Goal: Transaction & Acquisition: Purchase product/service

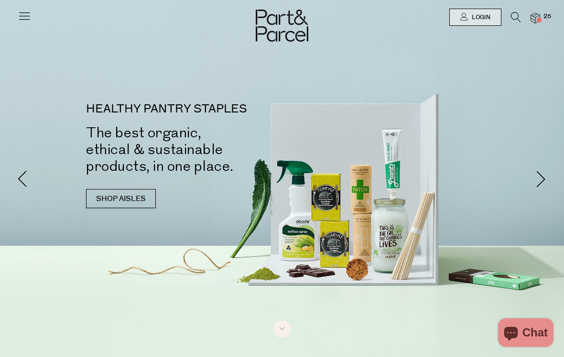
click at [479, 18] on span "Login" at bounding box center [479, 17] width 21 height 8
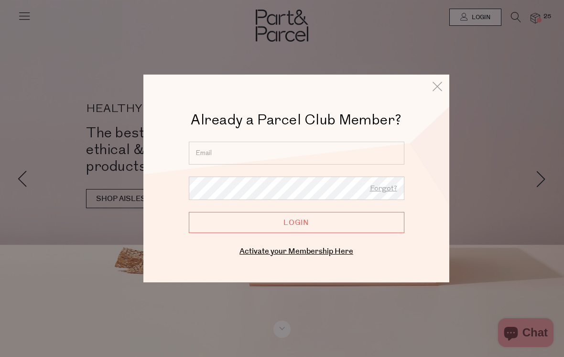
click at [352, 151] on input "email" at bounding box center [297, 152] width 216 height 23
type input "sonia.ikcvag@gmail.com"
click at [324, 221] on input "Login" at bounding box center [297, 222] width 216 height 21
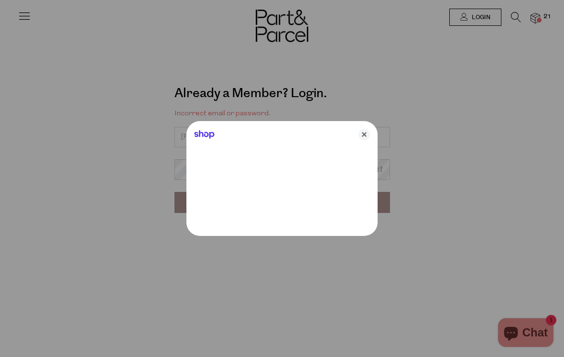
type input "[PERSON_NAME][EMAIL_ADDRESS][DOMAIN_NAME]"
click at [367, 131] on icon "Close" at bounding box center [363, 134] width 11 height 11
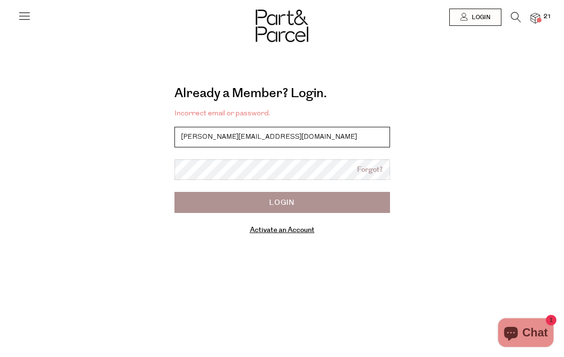
click at [292, 135] on input "[PERSON_NAME][EMAIL_ADDRESS][DOMAIN_NAME]" at bounding box center [282, 137] width 216 height 21
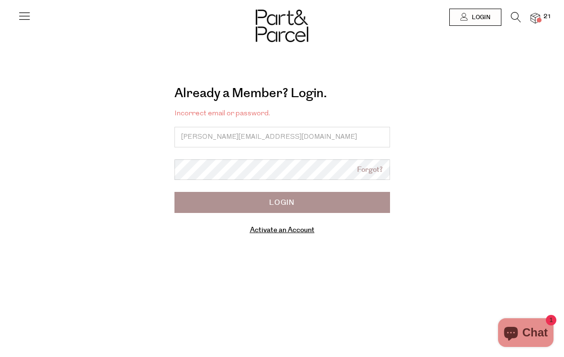
click at [372, 167] on link "Forgot?" at bounding box center [370, 169] width 26 height 11
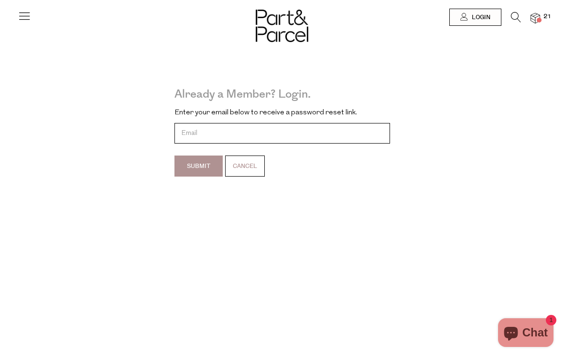
click at [325, 130] on input "email" at bounding box center [282, 133] width 216 height 21
type input "sonia.ikcvag@gmail.com"
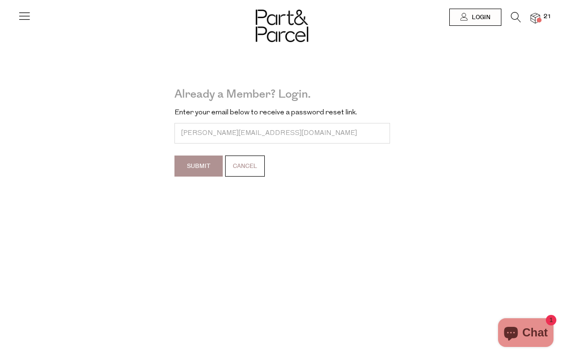
click at [205, 161] on input "Submit" at bounding box center [198, 165] width 48 height 21
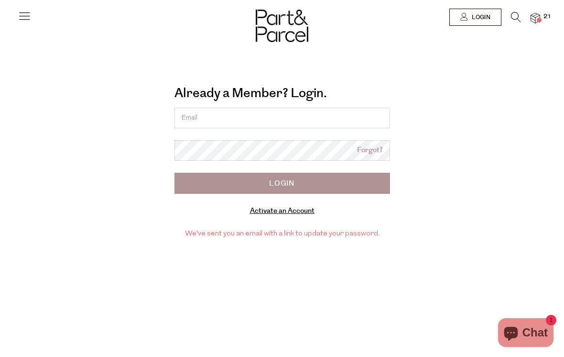
click at [218, 118] on input "email" at bounding box center [282, 118] width 216 height 21
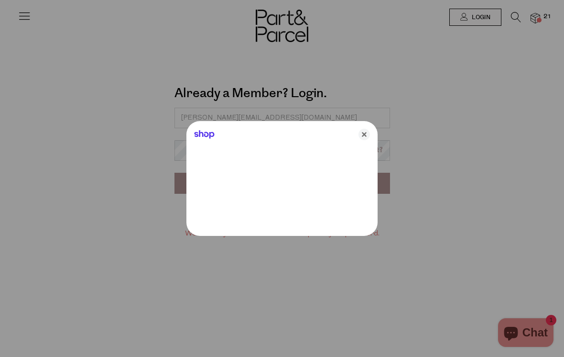
type input "sonia.ikcvag@gmail.com"
click at [293, 142] on div "Shop" at bounding box center [281, 132] width 191 height 23
click at [362, 136] on icon "Close" at bounding box center [363, 134] width 11 height 11
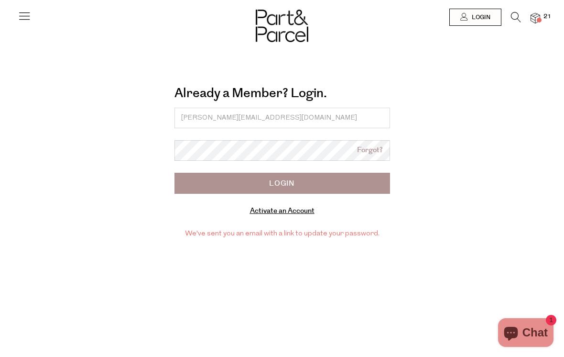
click at [317, 179] on input "Login" at bounding box center [282, 183] width 216 height 21
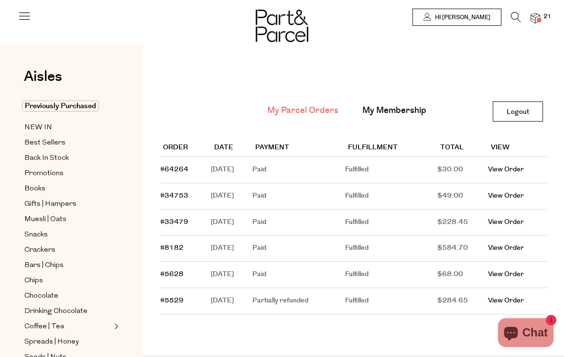
click at [534, 18] on img at bounding box center [536, 18] width 10 height 11
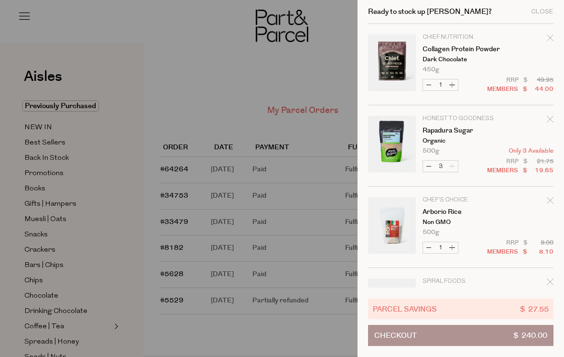
click at [428, 163] on button "Decrease Rapadura Sugar" at bounding box center [428, 166] width 11 height 11
click at [429, 167] on button "Decrease Rapadura Sugar" at bounding box center [428, 166] width 11 height 11
type input "1"
click at [197, 89] on div at bounding box center [282, 178] width 564 height 357
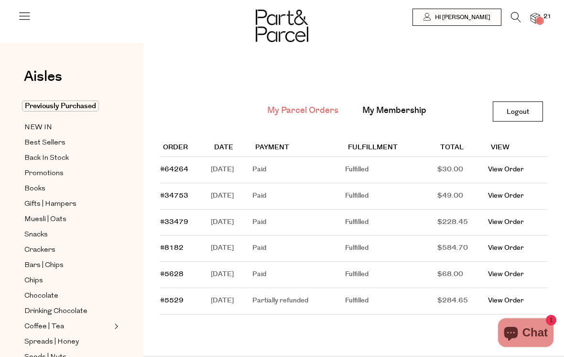
click at [43, 126] on span "NEW IN" at bounding box center [38, 127] width 28 height 11
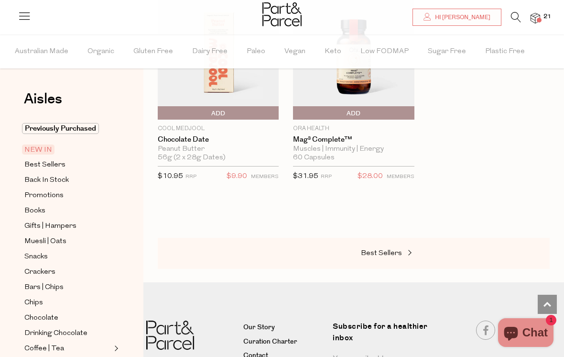
scroll to position [1064, 0]
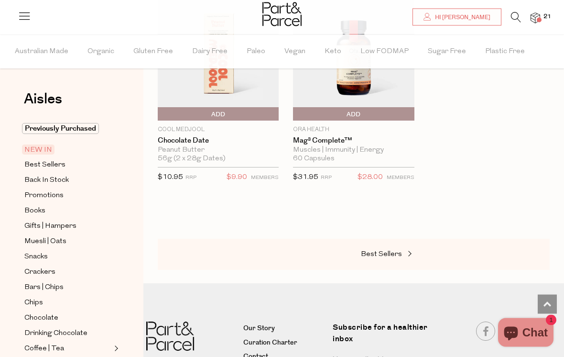
click at [63, 162] on span "Best Sellers" at bounding box center [44, 164] width 41 height 11
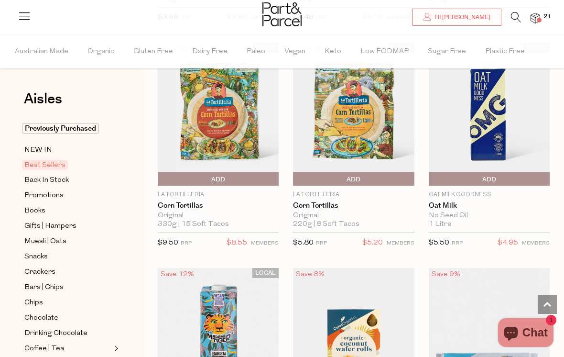
scroll to position [2125, 0]
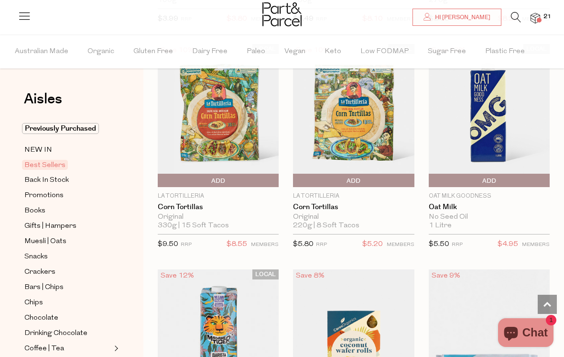
click at [366, 174] on span "Add To Parcel" at bounding box center [353, 181] width 116 height 14
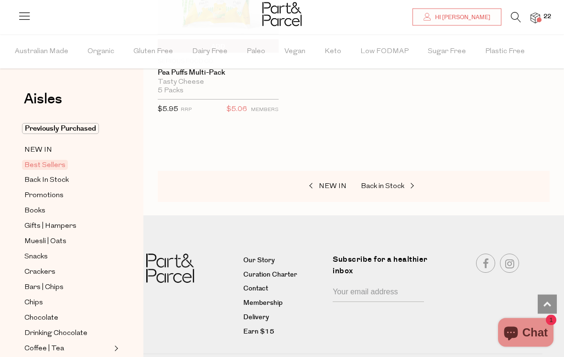
scroll to position [3160, 0]
click at [65, 181] on span "Back In Stock" at bounding box center [46, 179] width 44 height 11
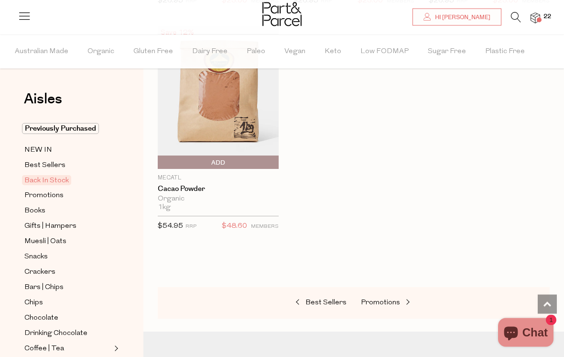
scroll to position [777, 0]
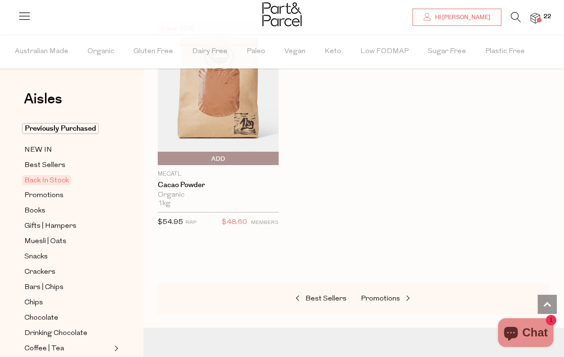
click at [58, 194] on span "Promotions" at bounding box center [43, 195] width 39 height 11
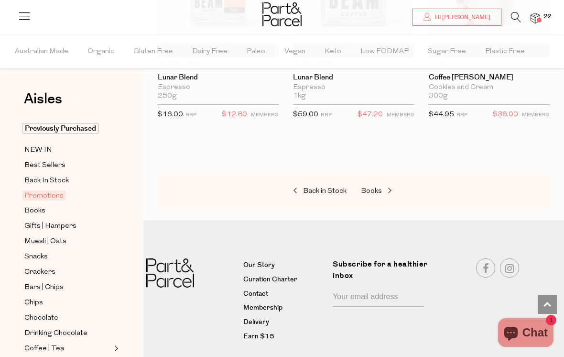
scroll to position [1128, 0]
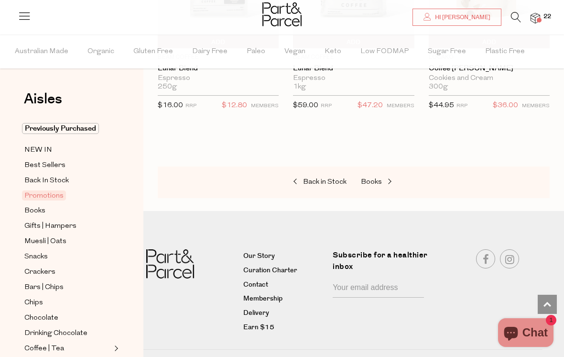
click at [41, 207] on span "Books" at bounding box center [34, 210] width 21 height 11
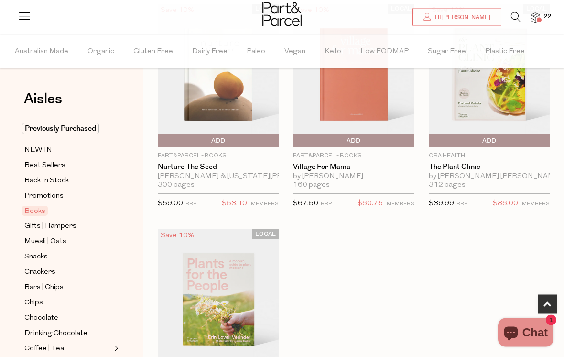
scroll to position [575, 0]
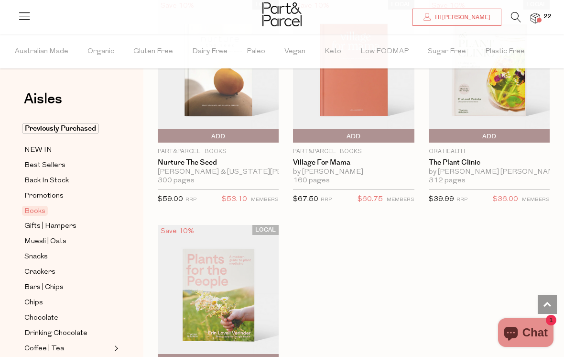
click at [65, 239] on span "Muesli | Oats" at bounding box center [45, 241] width 42 height 11
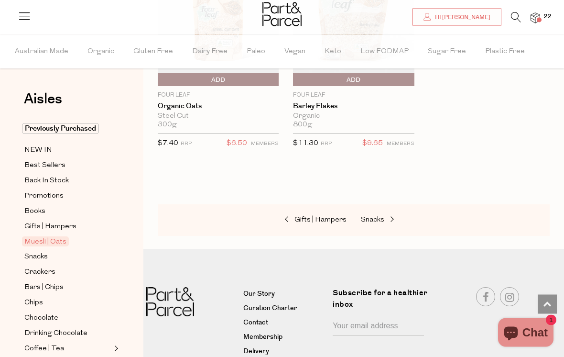
scroll to position [3832, 0]
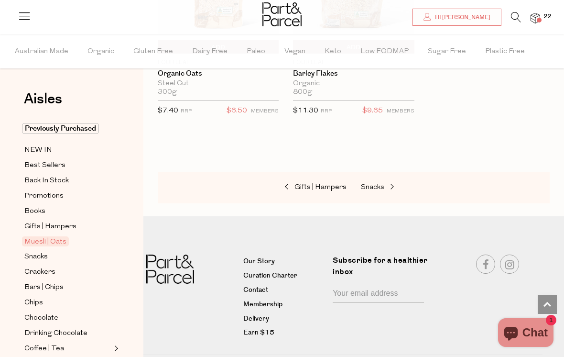
click at [47, 252] on span "Snacks" at bounding box center [35, 256] width 23 height 11
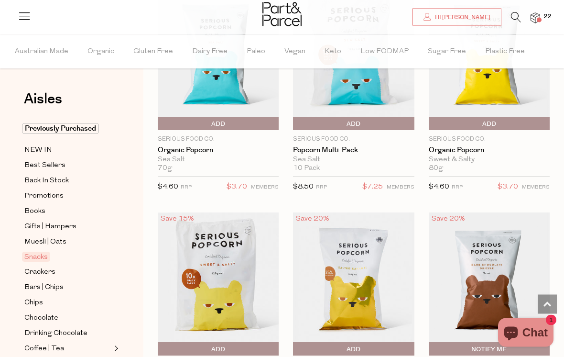
scroll to position [3081, 0]
click at [247, 342] on span "Add To Parcel" at bounding box center [218, 349] width 116 height 14
click at [381, 116] on span "Add To Parcel" at bounding box center [353, 123] width 116 height 14
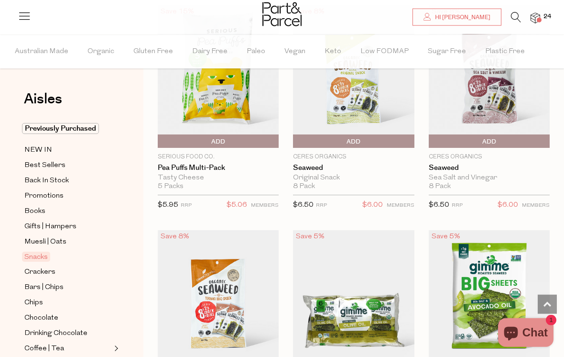
type input "2"
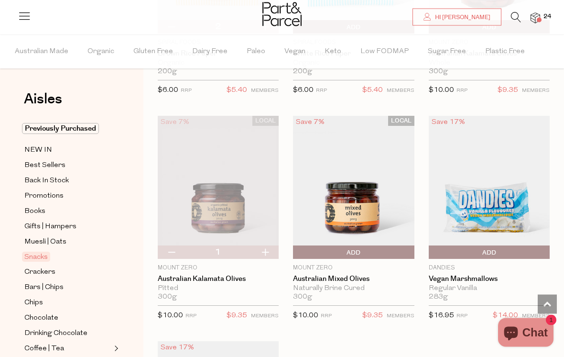
scroll to position [4753, 0]
click at [365, 245] on span "Add To Parcel" at bounding box center [353, 252] width 116 height 14
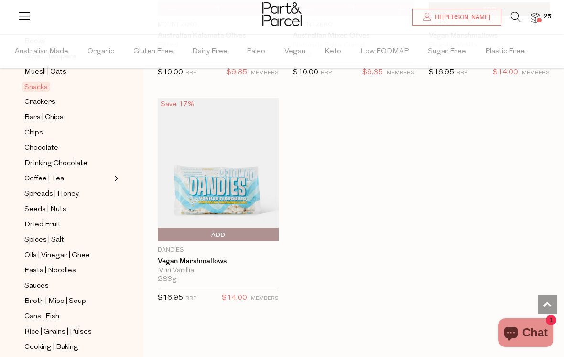
scroll to position [173, 0]
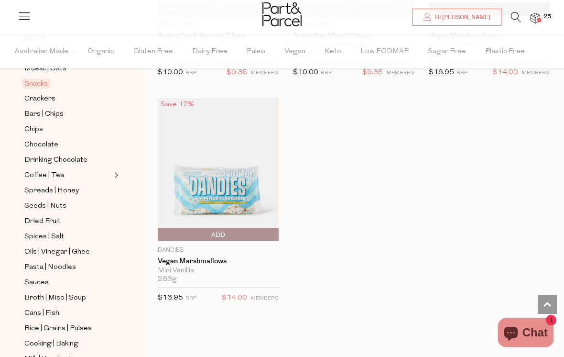
click at [80, 155] on span "Drinking Chocolate" at bounding box center [55, 159] width 63 height 11
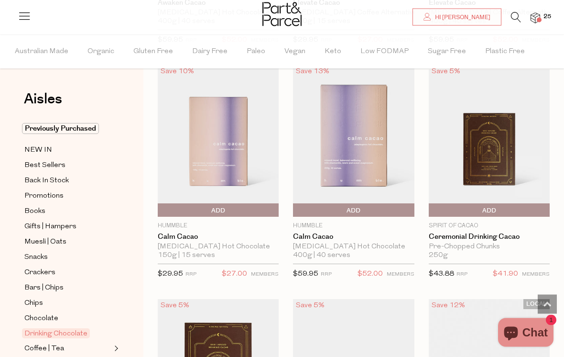
scroll to position [527, 0]
click at [540, 15] on img at bounding box center [536, 18] width 10 height 11
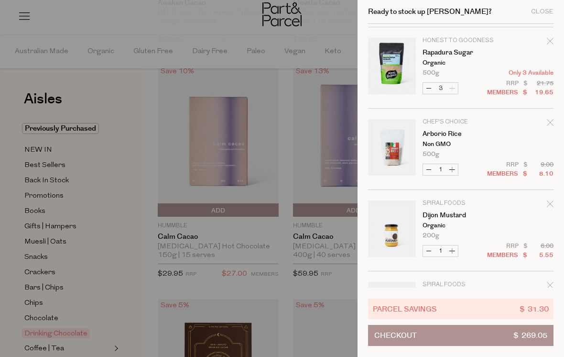
scroll to position [397, 0]
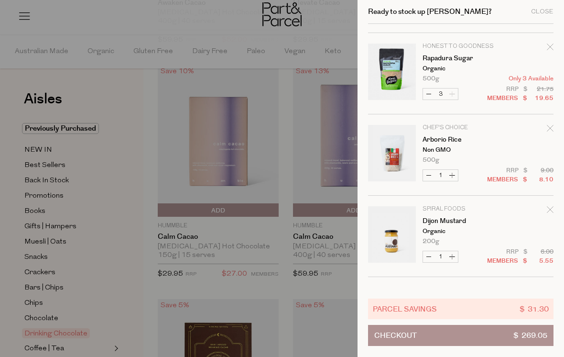
click at [430, 94] on button "Decrease Rapadura Sugar" at bounding box center [428, 93] width 11 height 11
type input "2"
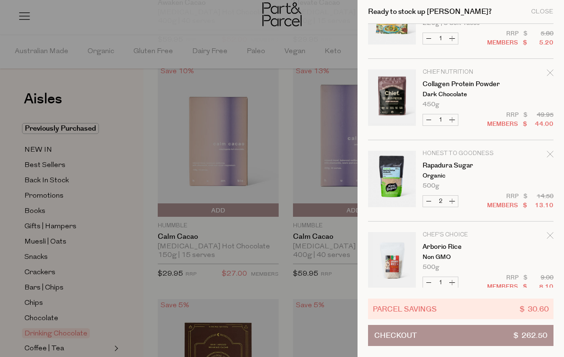
scroll to position [297, 0]
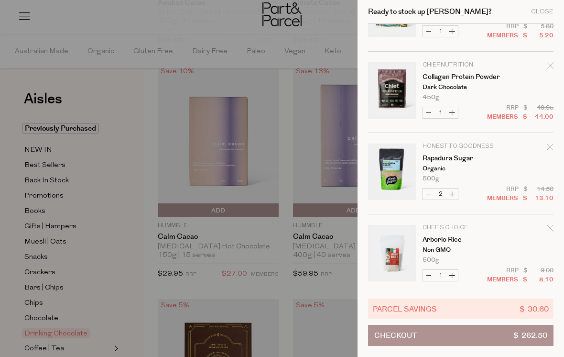
click at [431, 193] on button "Decrease Rapadura Sugar" at bounding box center [428, 193] width 11 height 11
type input "1"
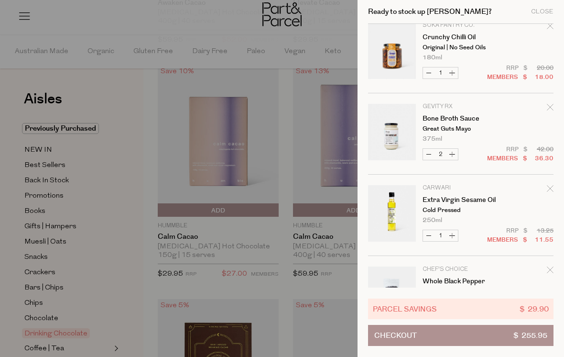
scroll to position [758, 0]
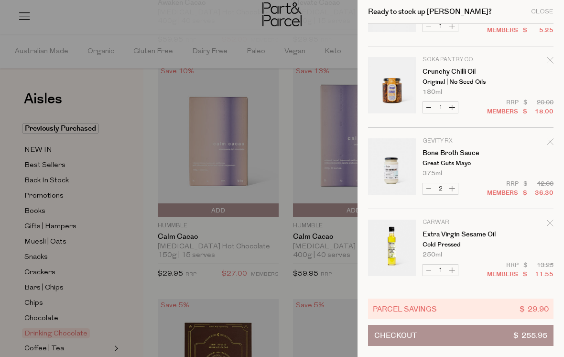
click at [147, 272] on div at bounding box center [282, 178] width 564 height 357
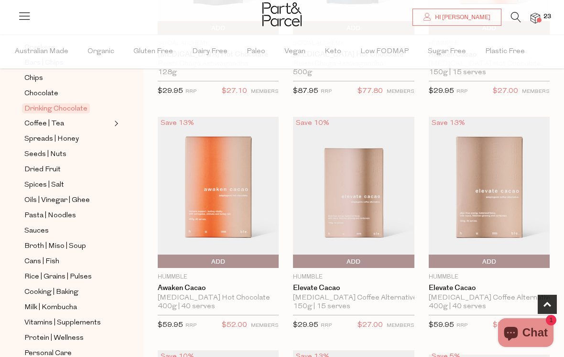
scroll to position [225, 0]
click at [39, 136] on span "Spreads | Honey" at bounding box center [51, 138] width 54 height 11
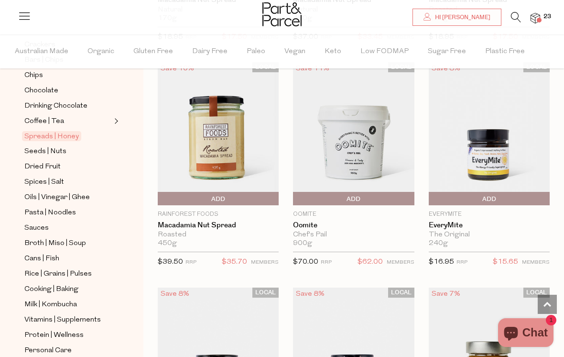
scroll to position [229, 0]
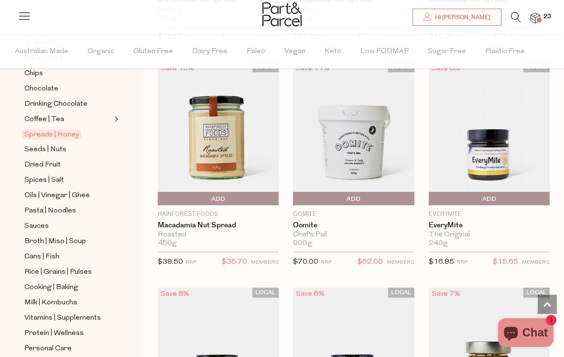
click at [27, 159] on span "Dried Fruit" at bounding box center [42, 164] width 36 height 11
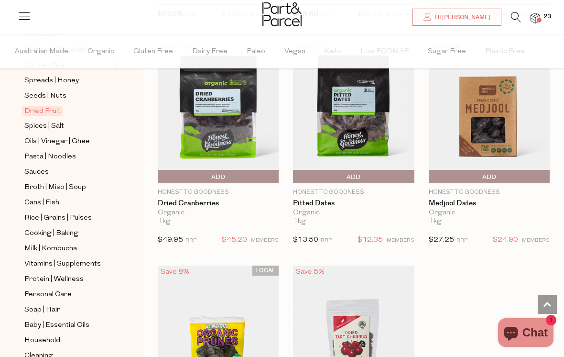
scroll to position [289, 0]
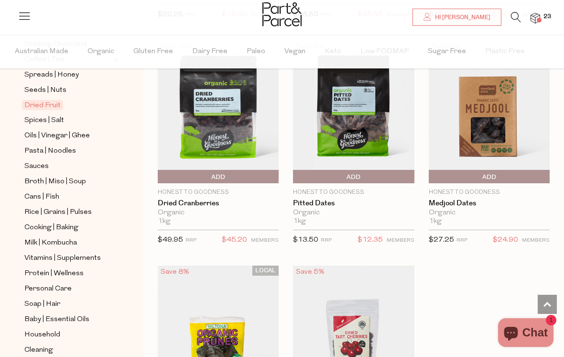
click at [41, 130] on span "Oils | Vinegar | Ghee" at bounding box center [56, 135] width 65 height 11
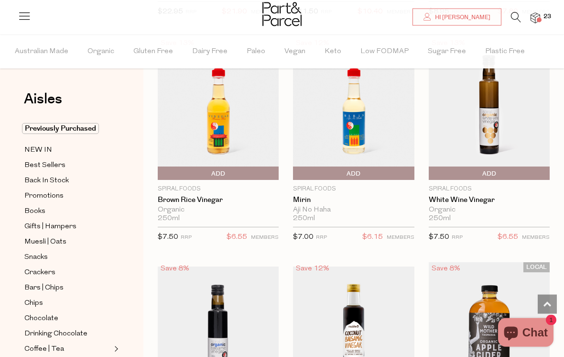
scroll to position [2581, 0]
click at [517, 166] on span "Add To Parcel" at bounding box center [489, 173] width 116 height 14
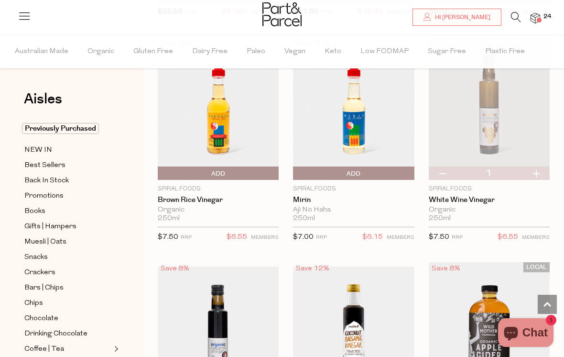
click at [183, 166] on span "Add To Parcel" at bounding box center [218, 173] width 116 height 14
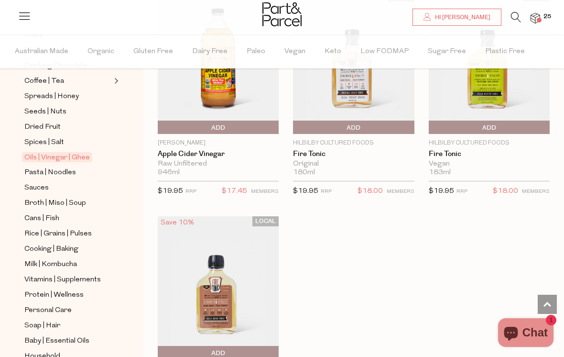
scroll to position [276, 0]
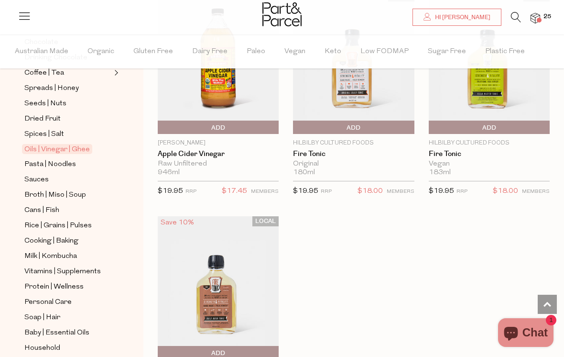
click at [35, 159] on span "Pasta | Noodles" at bounding box center [50, 164] width 52 height 11
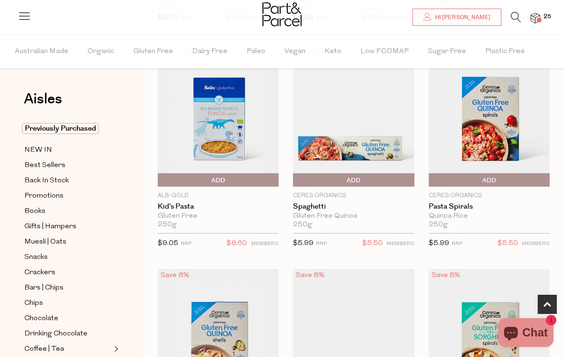
scroll to position [307, 0]
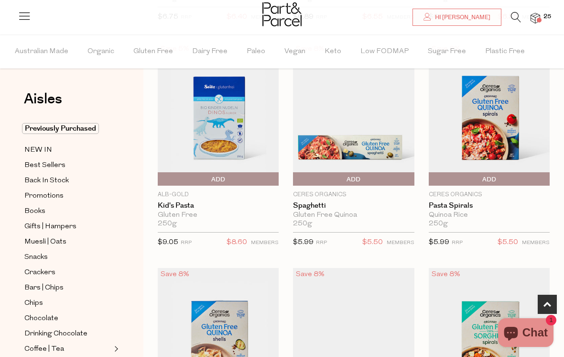
click at [391, 182] on span "Add To Parcel" at bounding box center [353, 179] width 116 height 14
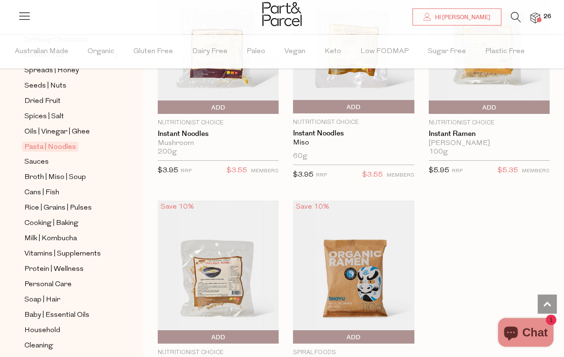
scroll to position [297, 0]
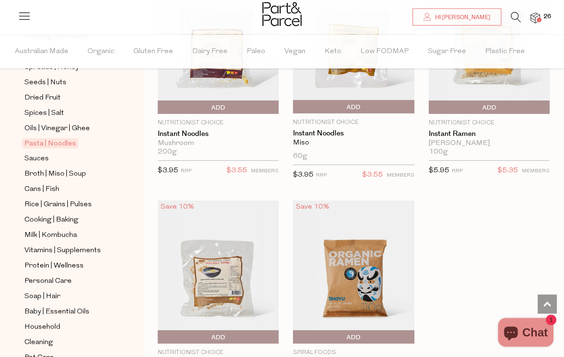
click at [40, 153] on span "Sauces" at bounding box center [36, 158] width 24 height 11
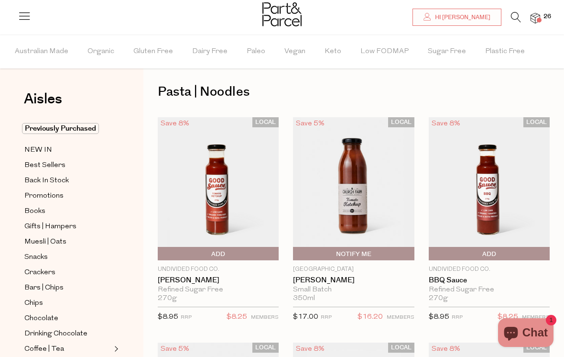
type input "2"
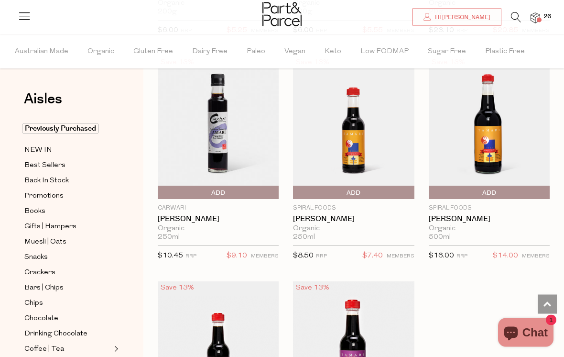
scroll to position [3471, 0]
